Goal: Task Accomplishment & Management: Manage account settings

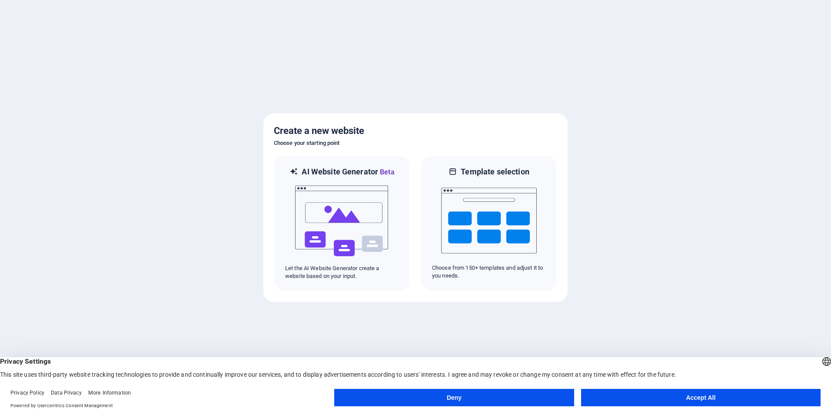
click at [674, 400] on button "Accept All" at bounding box center [700, 397] width 239 height 17
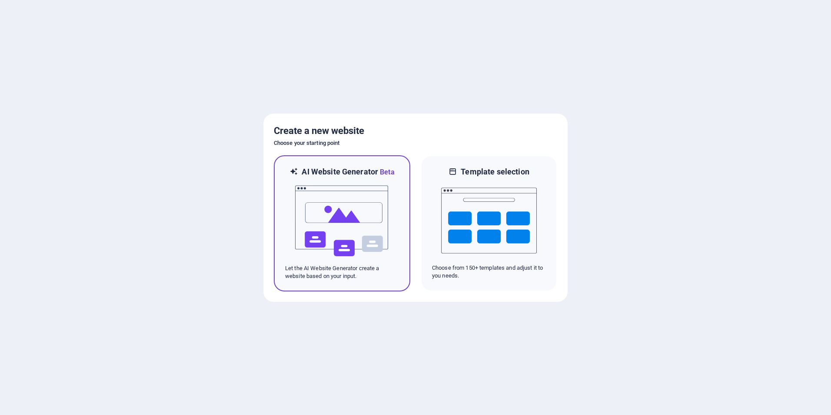
click at [388, 228] on img at bounding box center [342, 220] width 96 height 87
click at [384, 266] on p "Let the AI Website Generator create a website based on your input." at bounding box center [342, 272] width 114 height 16
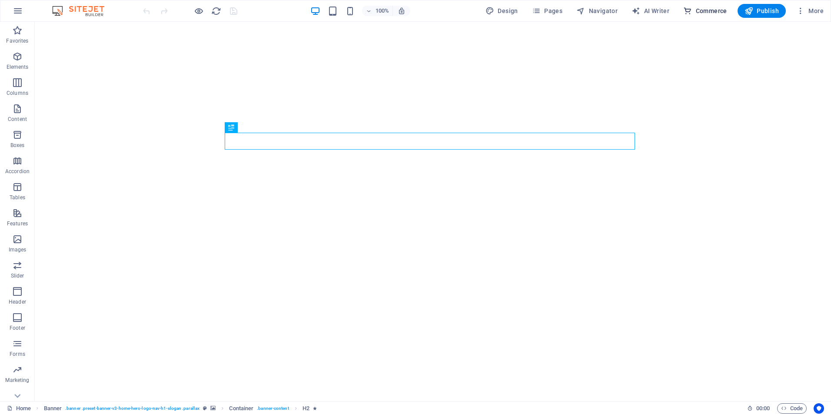
click at [705, 12] on span "Commerce" at bounding box center [705, 11] width 44 height 9
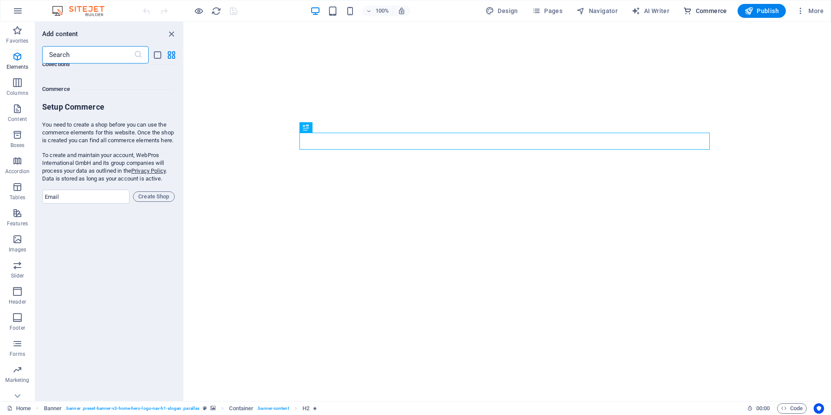
scroll to position [8375, 0]
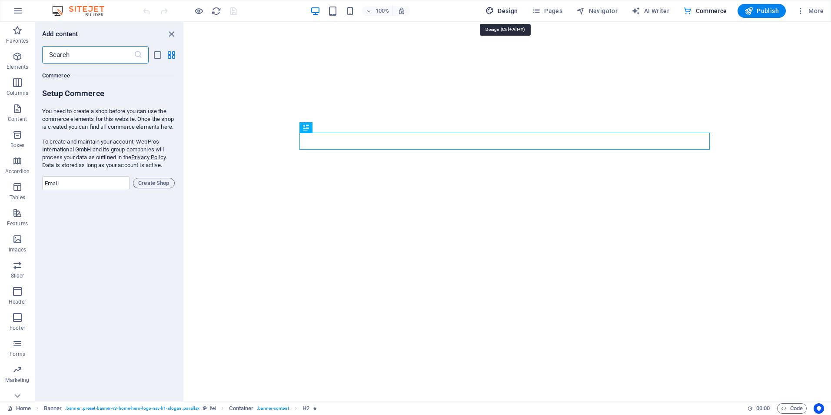
click at [511, 9] on span "Design" at bounding box center [501, 11] width 33 height 9
select select "px"
select select "200"
select select "px"
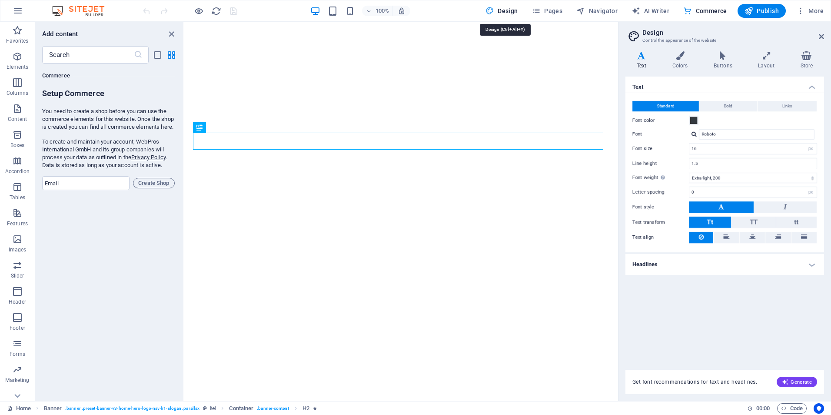
click at [511, 9] on span "Design" at bounding box center [501, 11] width 33 height 9
click at [806, 13] on span "More" at bounding box center [809, 11] width 27 height 9
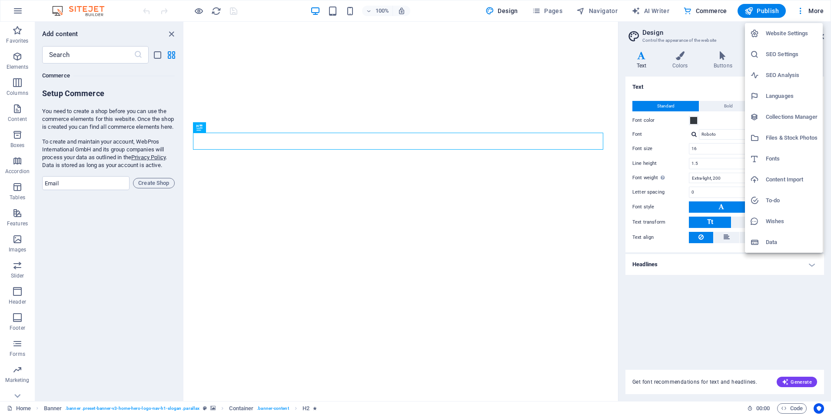
click at [768, 33] on h6 "Website Settings" at bounding box center [792, 33] width 52 height 10
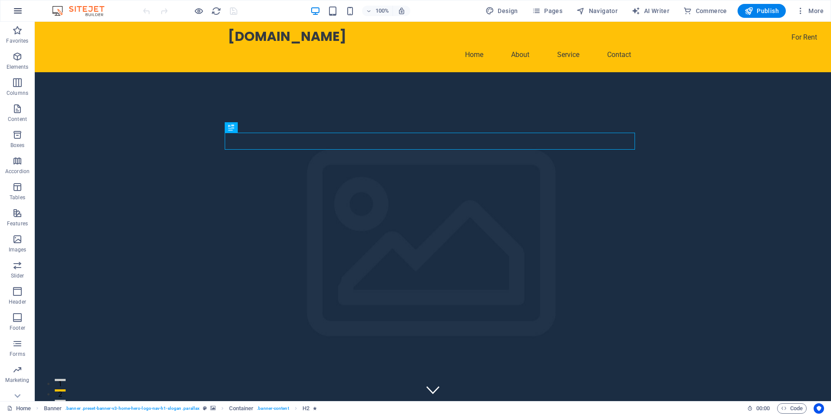
click at [18, 9] on icon "button" at bounding box center [18, 11] width 10 height 10
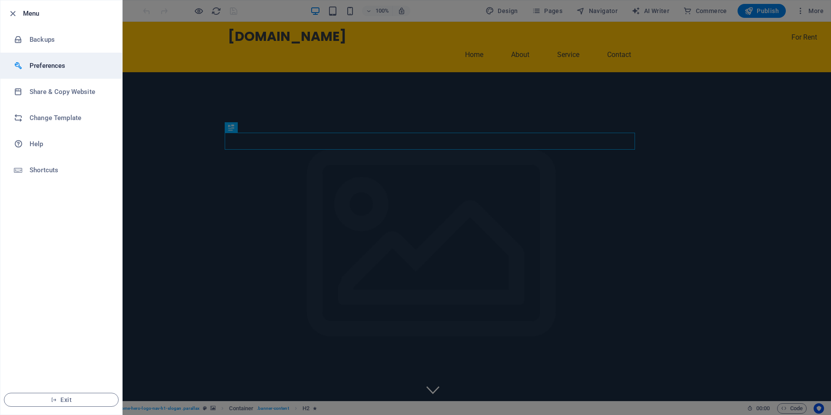
click at [50, 67] on h6 "Preferences" at bounding box center [70, 65] width 80 height 10
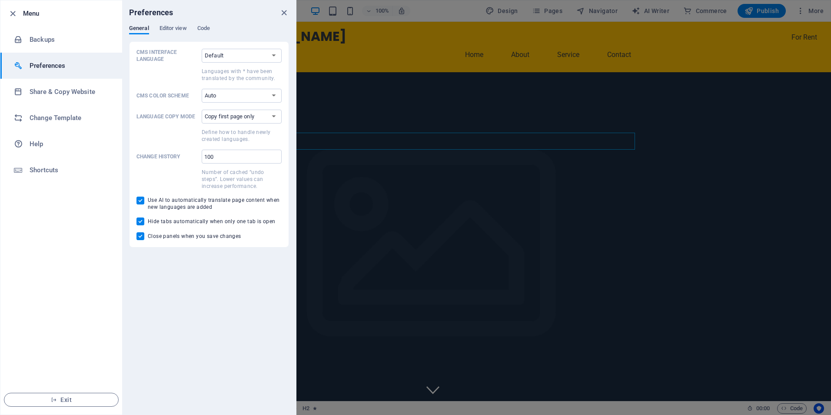
click at [50, 67] on h6 "Preferences" at bounding box center [70, 65] width 80 height 10
click at [49, 193] on ul "Menu Backups Preferences Share & Copy Website Change Template Help Shortcuts Ex…" at bounding box center [61, 207] width 122 height 414
drag, startPoint x: 84, startPoint y: 397, endPoint x: 103, endPoint y: 334, distance: 66.0
click at [83, 397] on span "Exit" at bounding box center [61, 399] width 100 height 7
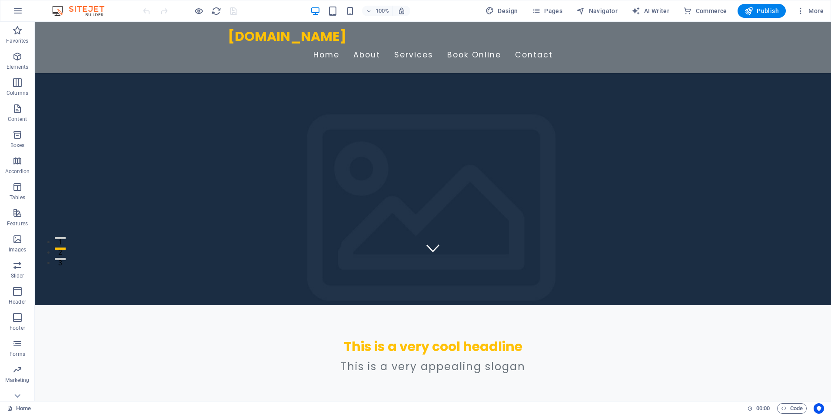
scroll to position [119, 0]
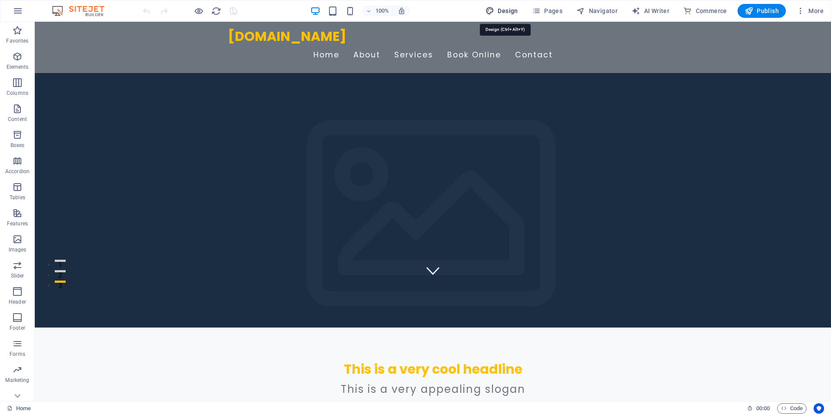
click at [497, 11] on span "Design" at bounding box center [501, 11] width 33 height 9
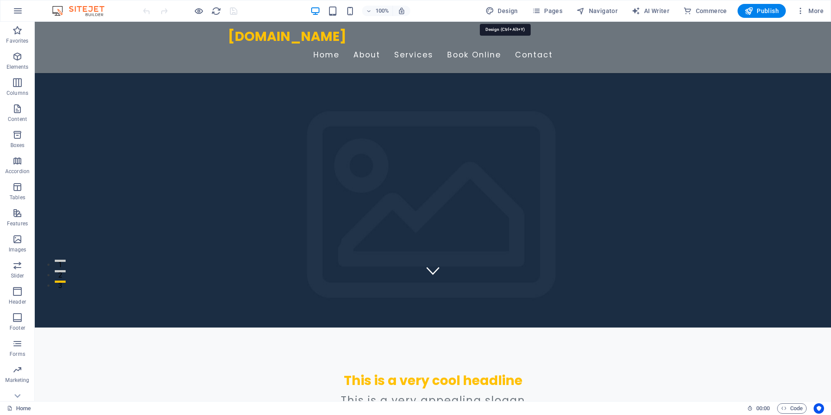
select select "px"
select select "200"
select select "px"
select select "rem"
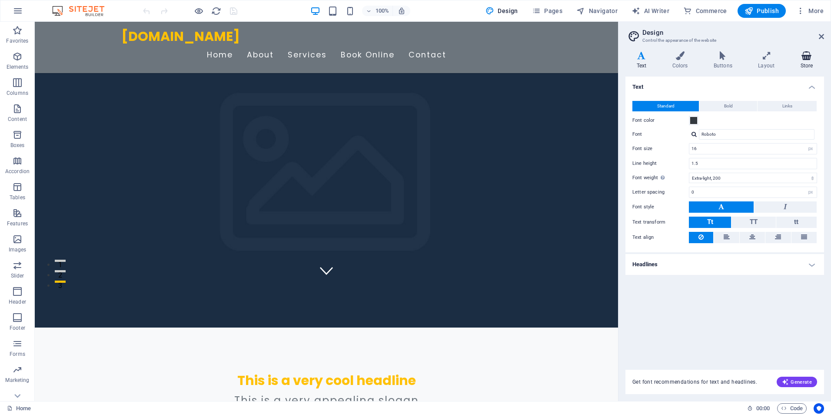
click at [812, 59] on icon at bounding box center [806, 55] width 35 height 9
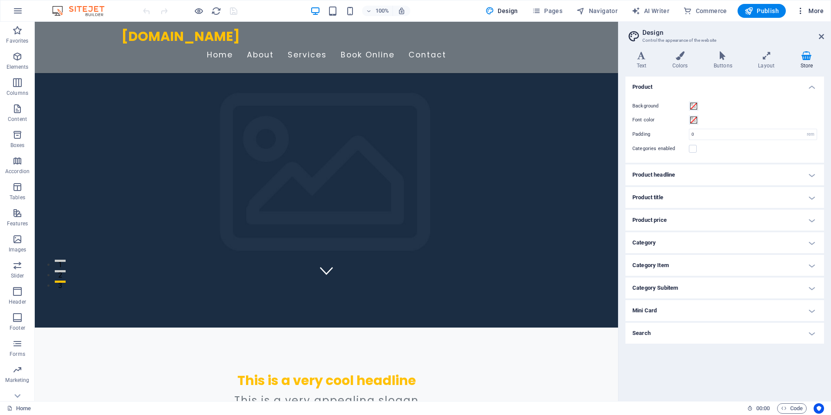
click at [801, 10] on icon "button" at bounding box center [800, 11] width 9 height 9
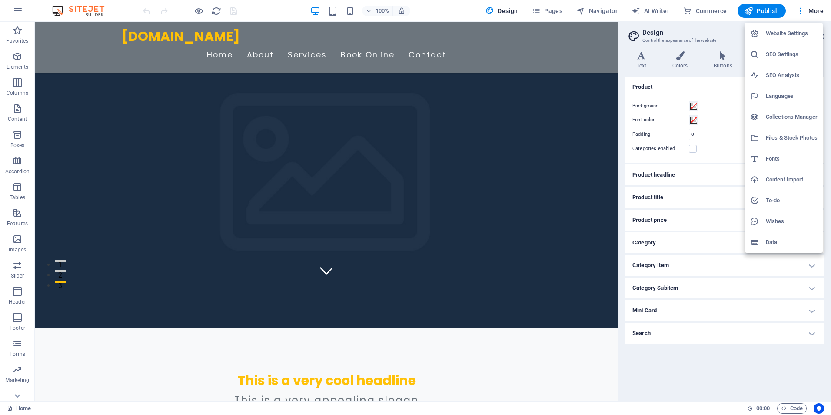
click at [651, 12] on div at bounding box center [415, 207] width 831 height 415
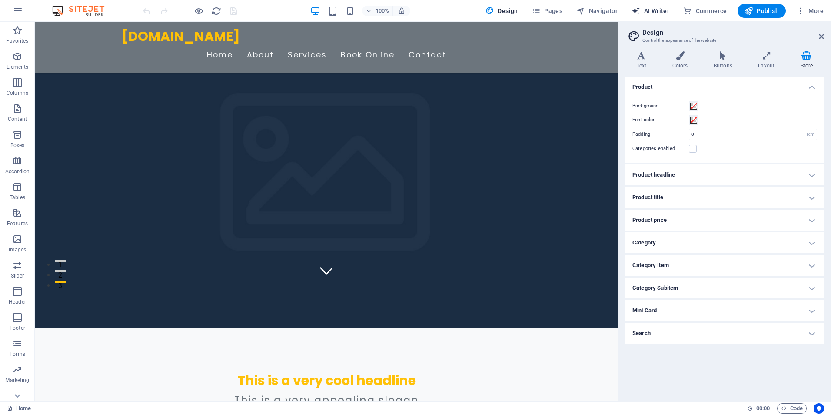
click at [640, 9] on icon "button" at bounding box center [635, 11] width 9 height 9
select select "English"
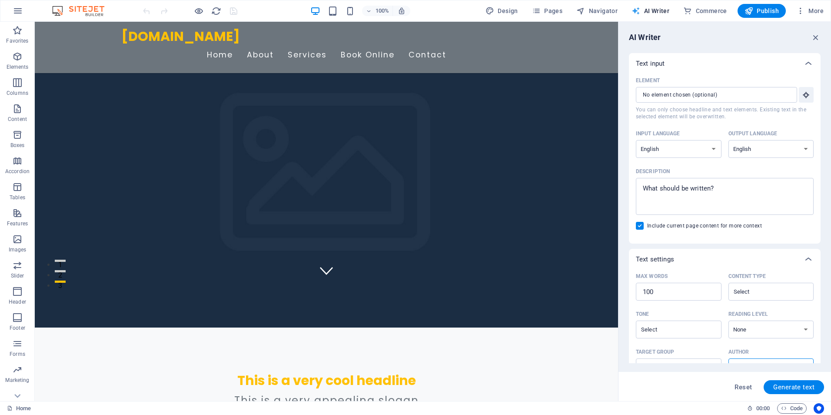
scroll to position [0, 0]
click at [806, 92] on icon "button" at bounding box center [806, 95] width 8 height 8
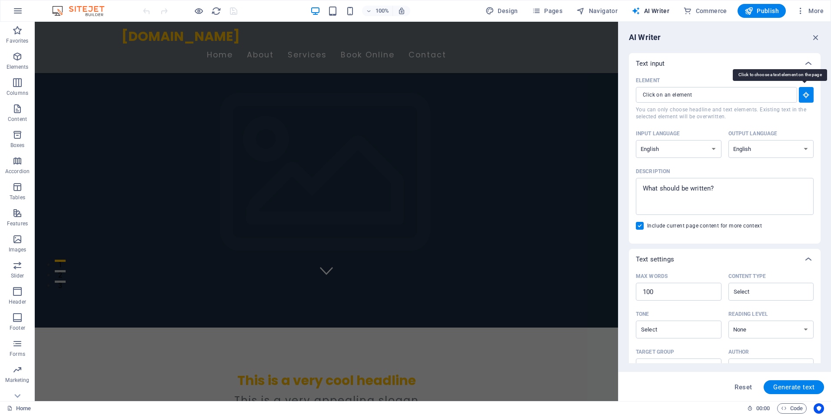
click at [806, 92] on icon "button" at bounding box center [806, 95] width 8 height 8
click at [740, 388] on span "Reset" at bounding box center [742, 386] width 17 height 7
type textarea "x"
click at [818, 37] on icon "button" at bounding box center [816, 38] width 10 height 10
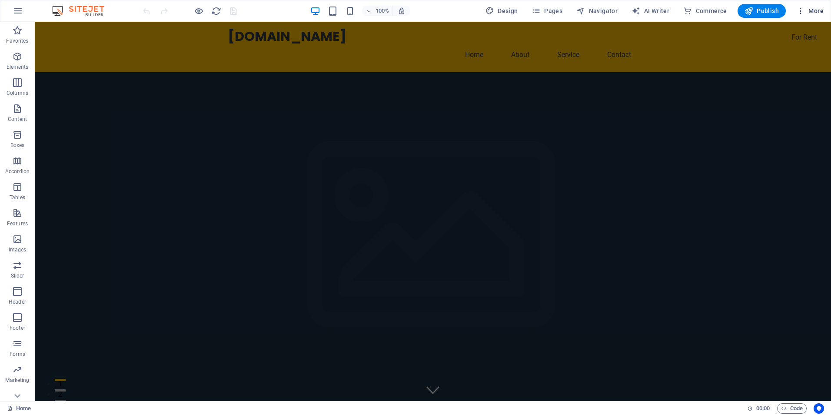
click at [802, 11] on icon "button" at bounding box center [800, 11] width 9 height 9
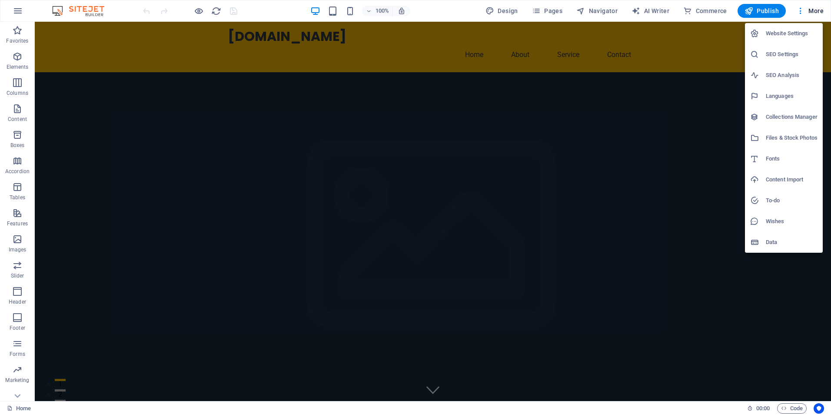
click at [796, 47] on li "SEO Settings" at bounding box center [784, 54] width 78 height 21
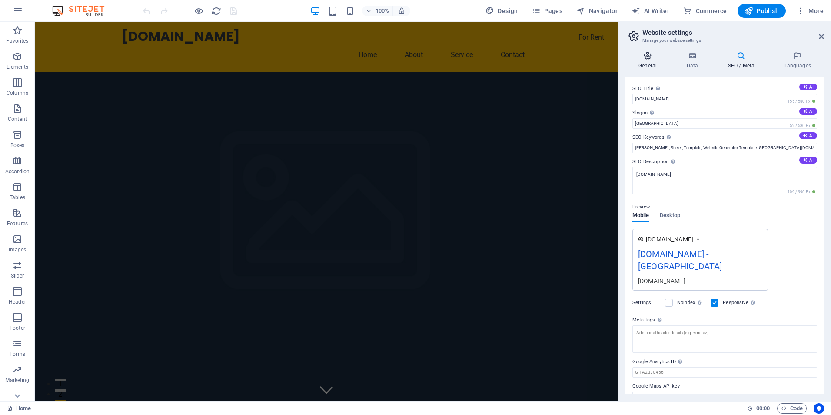
click at [644, 59] on icon at bounding box center [647, 55] width 44 height 9
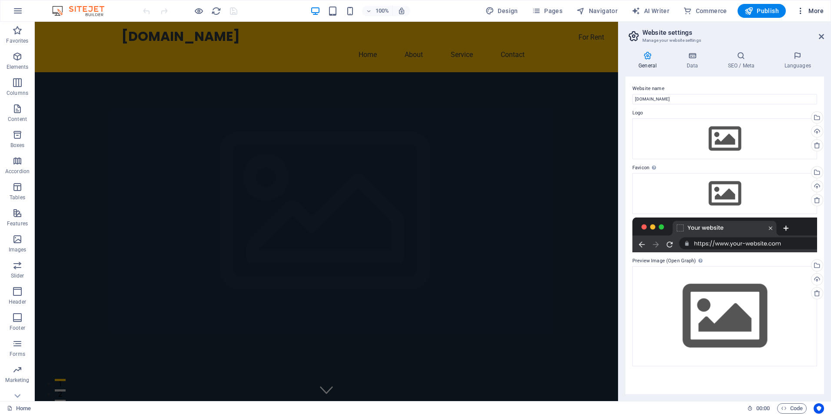
click at [814, 10] on span "More" at bounding box center [809, 11] width 27 height 9
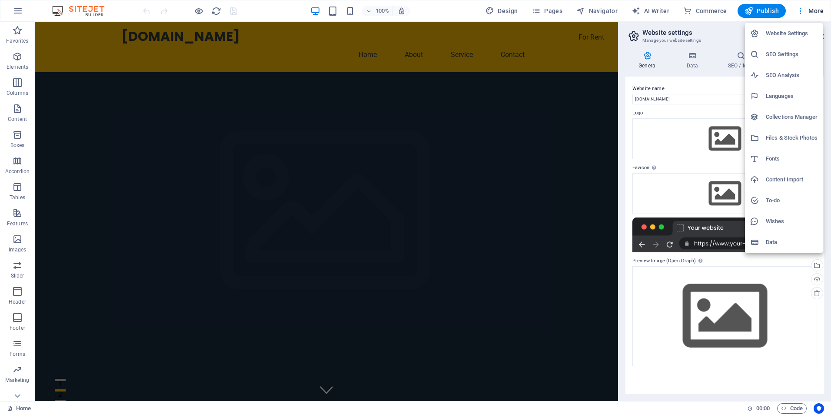
click at [666, 166] on div at bounding box center [415, 207] width 831 height 415
click at [666, 166] on div "Website Settings SEO Settings SEO Analysis Languages Collections Manager Files …" at bounding box center [415, 209] width 831 height 409
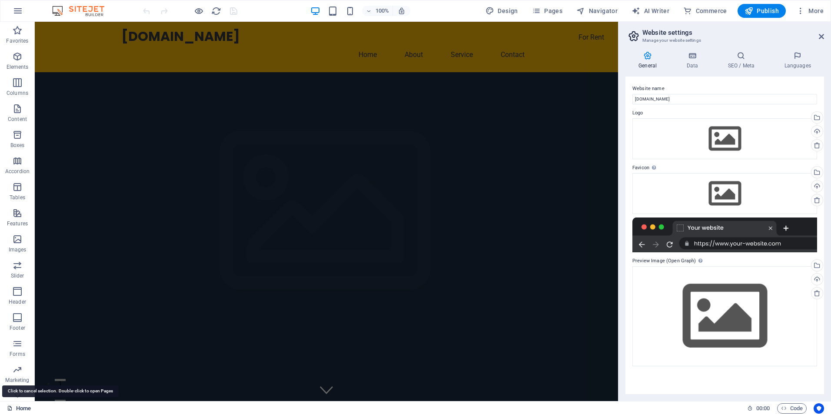
click at [24, 409] on link "Home" at bounding box center [19, 408] width 24 height 10
click at [26, 410] on link "Home" at bounding box center [19, 408] width 24 height 10
click at [27, 411] on link "Home" at bounding box center [19, 408] width 24 height 10
